Goal: Navigation & Orientation: Find specific page/section

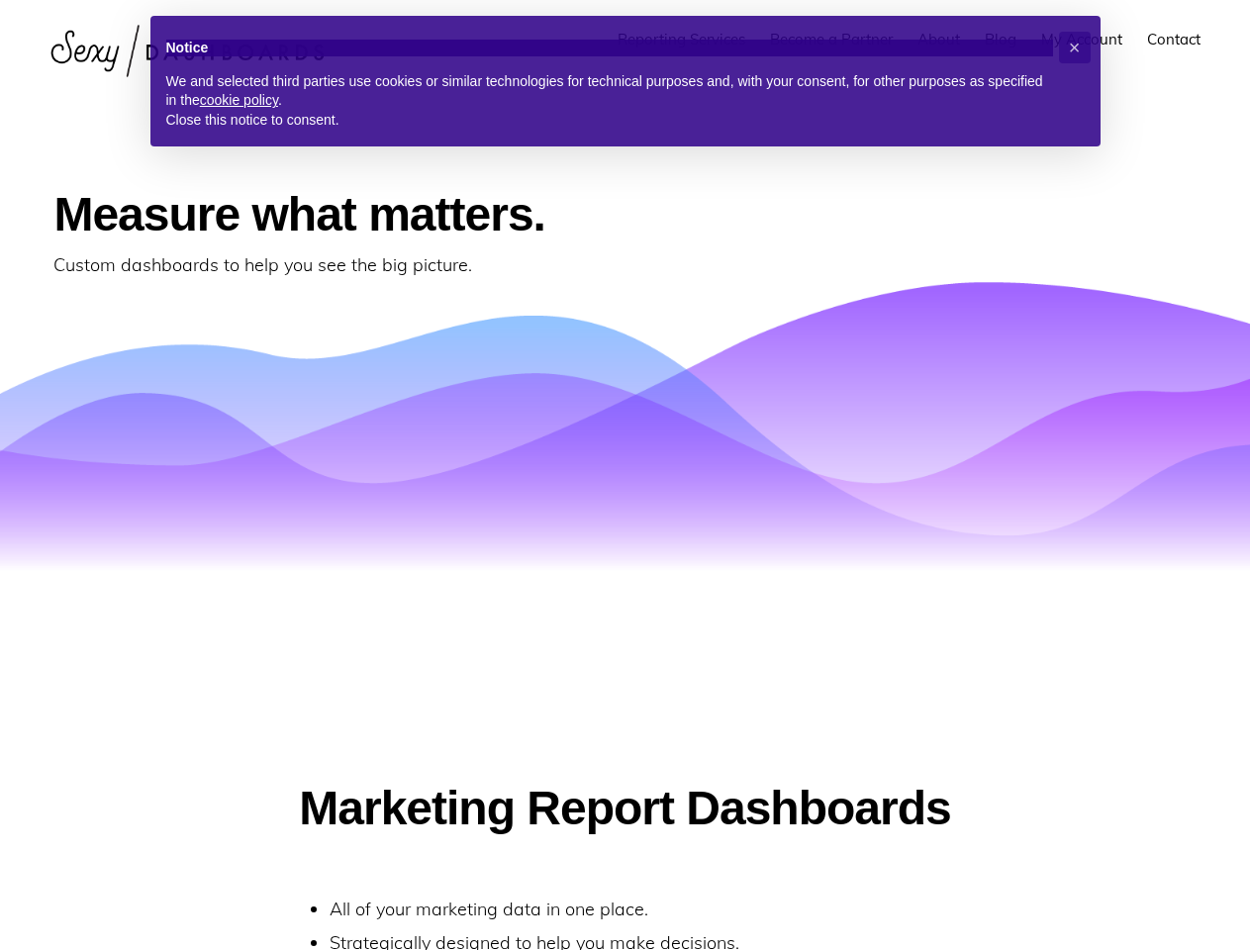
click at [625, 475] on div "Homepage" at bounding box center [624, 411] width 1143 height 198
click at [1075, 48] on span "×" at bounding box center [1075, 48] width 12 height 22
click at [625, 475] on div "Homepage" at bounding box center [624, 411] width 1143 height 198
click at [1075, 48] on span "×" at bounding box center [1075, 48] width 12 height 22
